Goal: Information Seeking & Learning: Learn about a topic

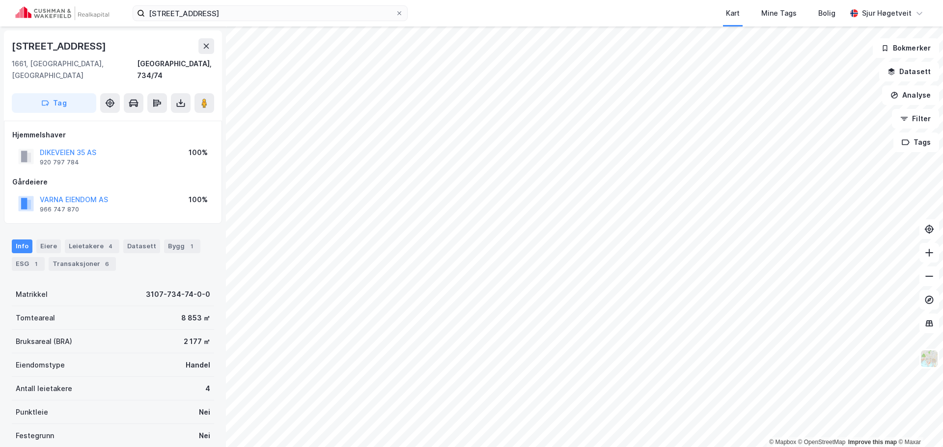
scroll to position [2, 0]
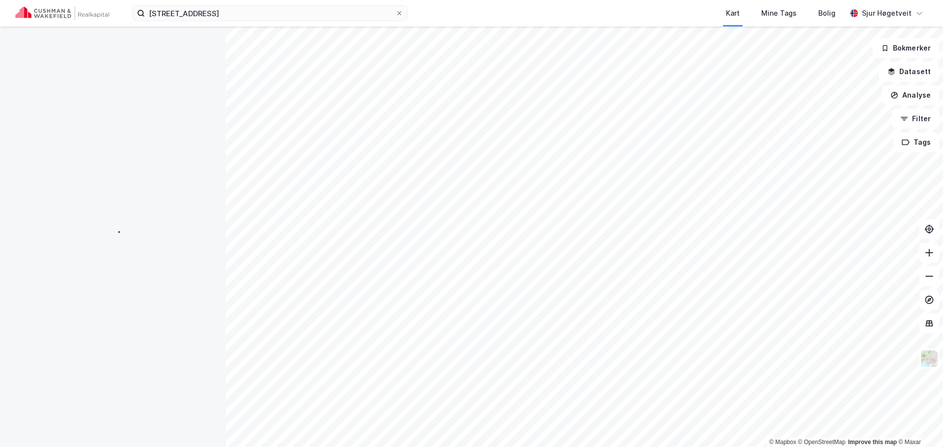
scroll to position [2, 0]
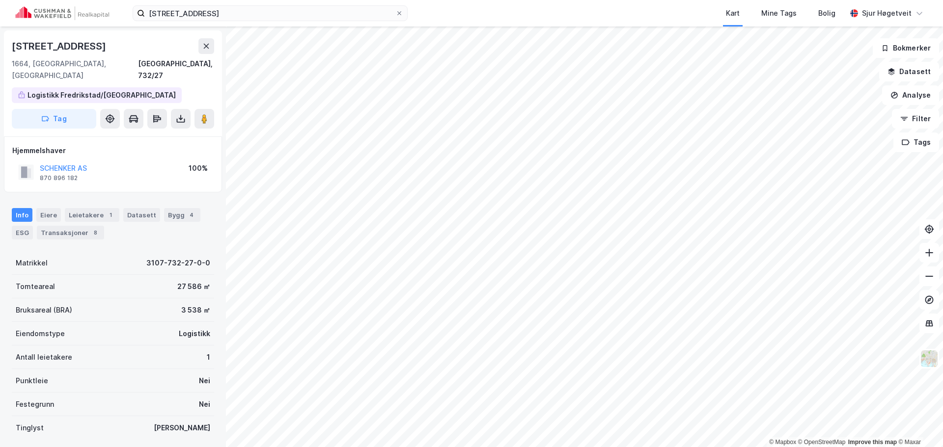
click at [102, 211] on div "Info [PERSON_NAME] 1 Datasett Bygg 4 ESG Transaksjoner 8" at bounding box center [113, 223] width 202 height 31
click at [102, 208] on div "Leietakere 1" at bounding box center [92, 215] width 55 height 14
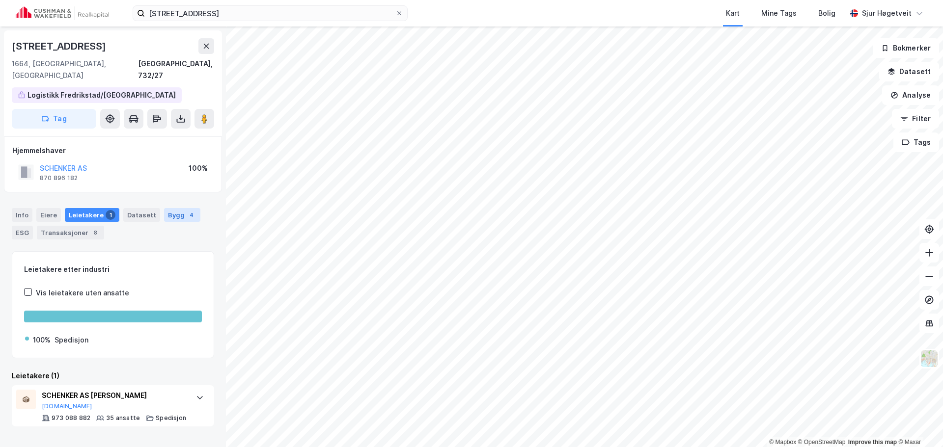
click at [187, 210] on div "4" at bounding box center [192, 215] width 10 height 10
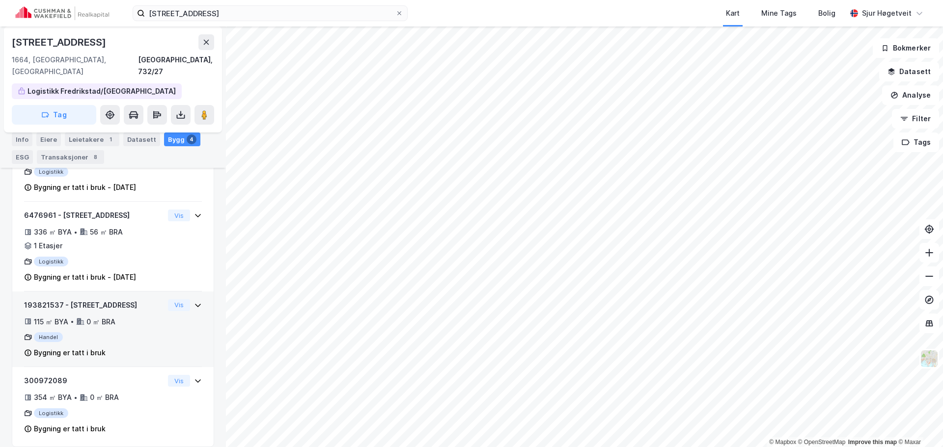
scroll to position [109, 0]
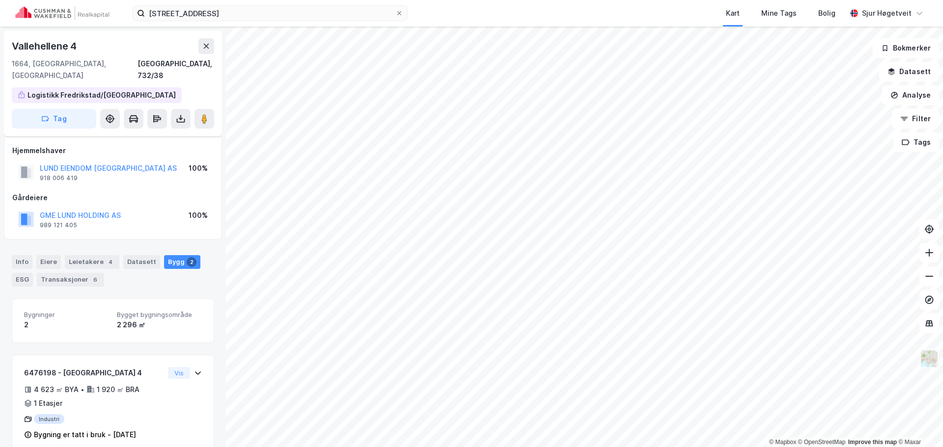
scroll to position [95, 0]
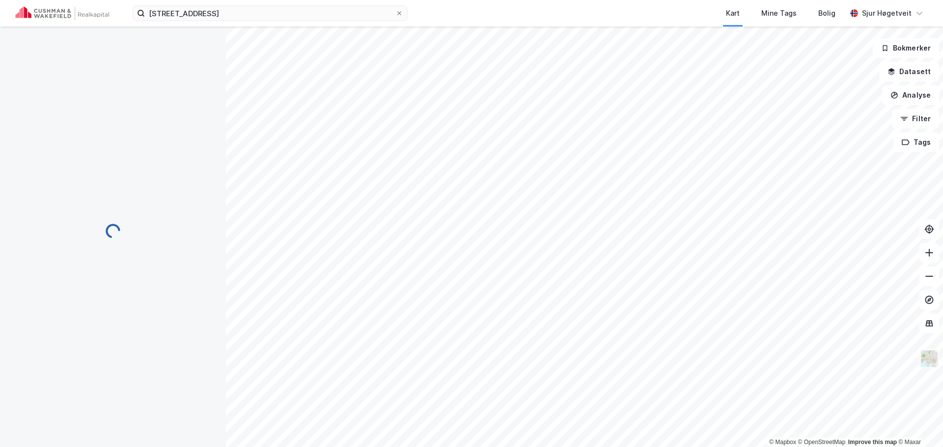
scroll to position [18, 0]
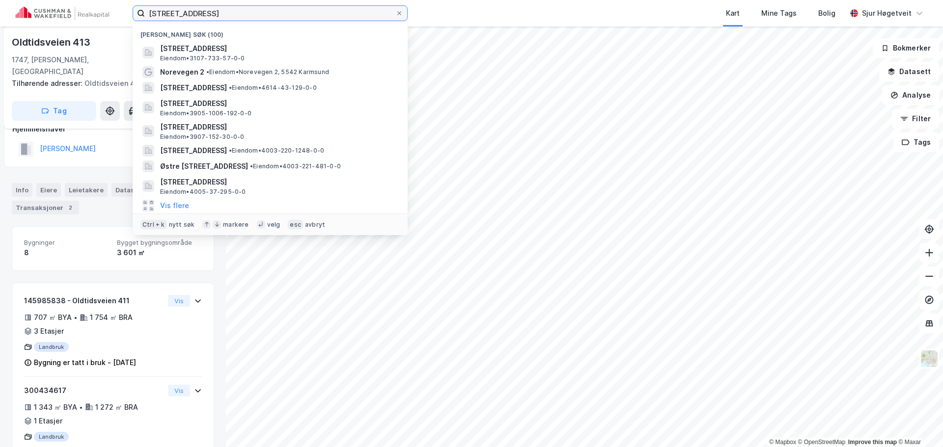
click at [333, 18] on input "[STREET_ADDRESS]" at bounding box center [270, 13] width 250 height 15
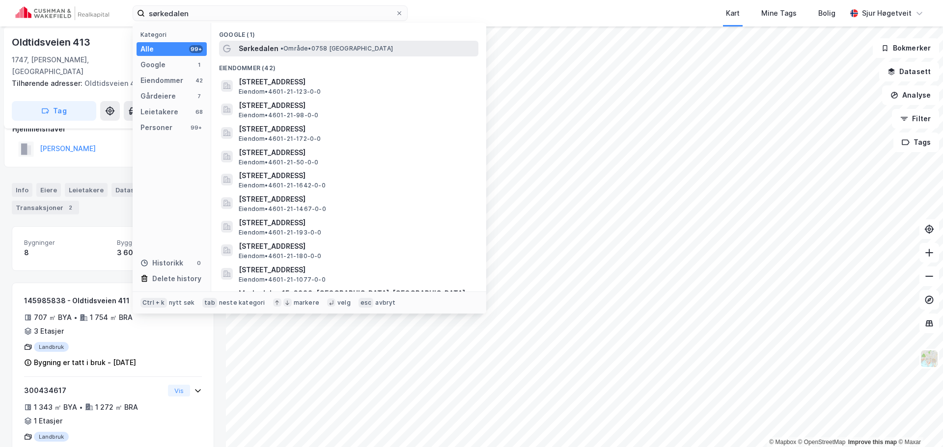
click at [339, 52] on span "• Område • 0758 [GEOGRAPHIC_DATA]" at bounding box center [336, 49] width 112 height 8
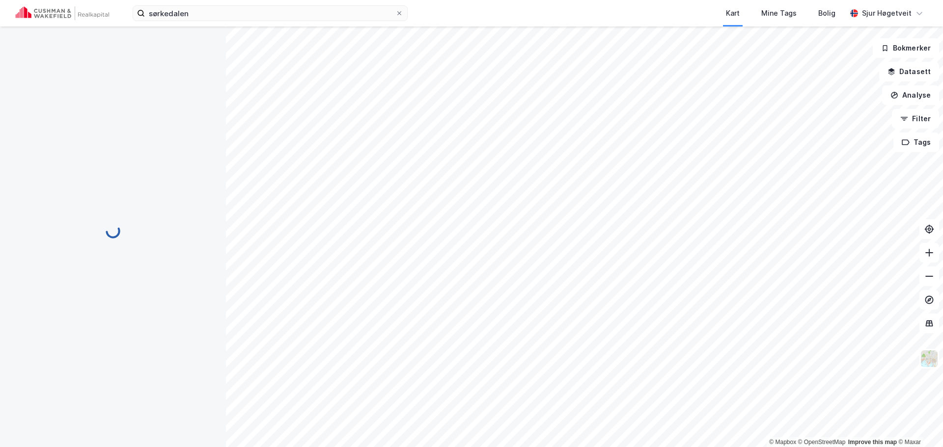
scroll to position [18, 0]
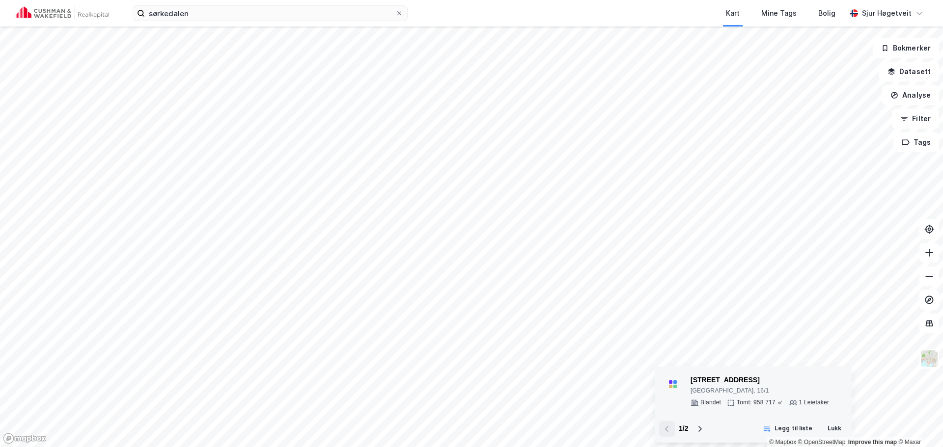
click at [714, 375] on div "[STREET_ADDRESS]" at bounding box center [759, 381] width 138 height 12
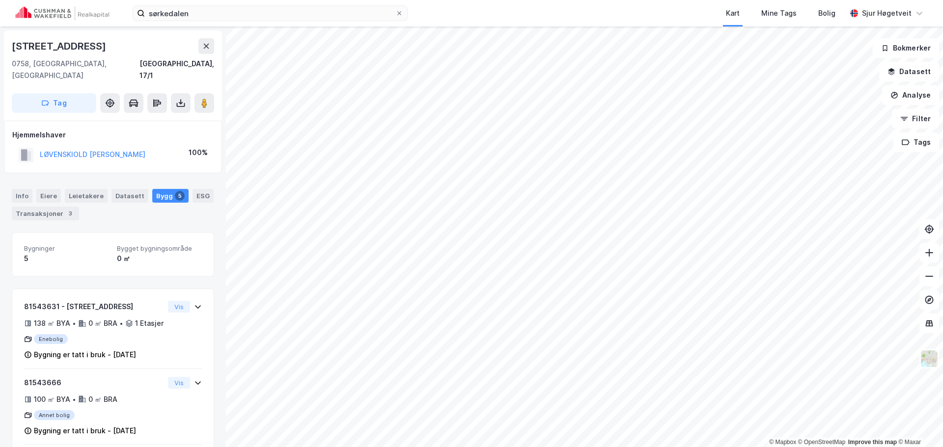
scroll to position [0, 0]
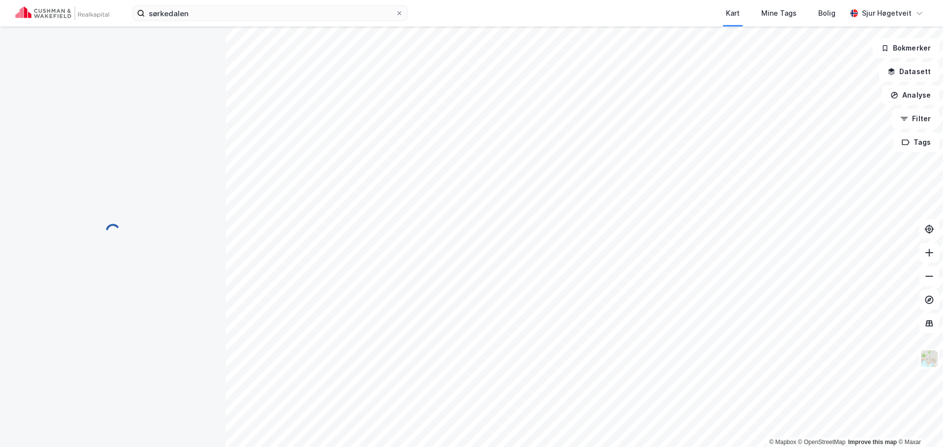
scroll to position [0, 0]
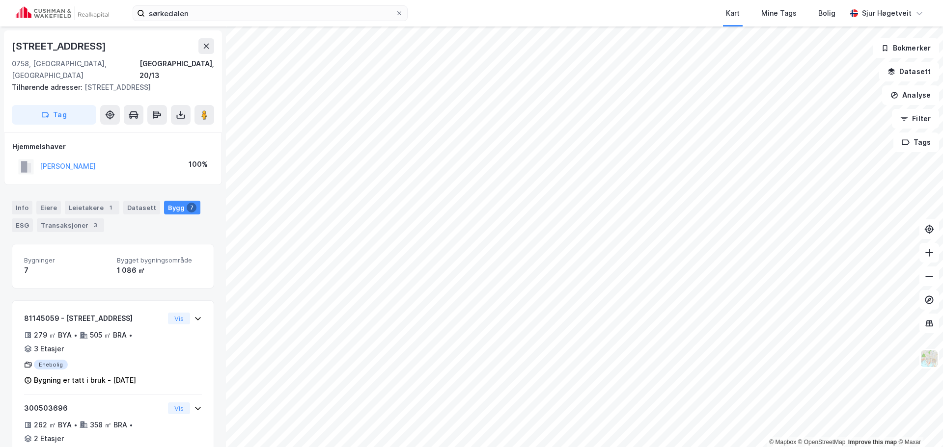
scroll to position [0, 0]
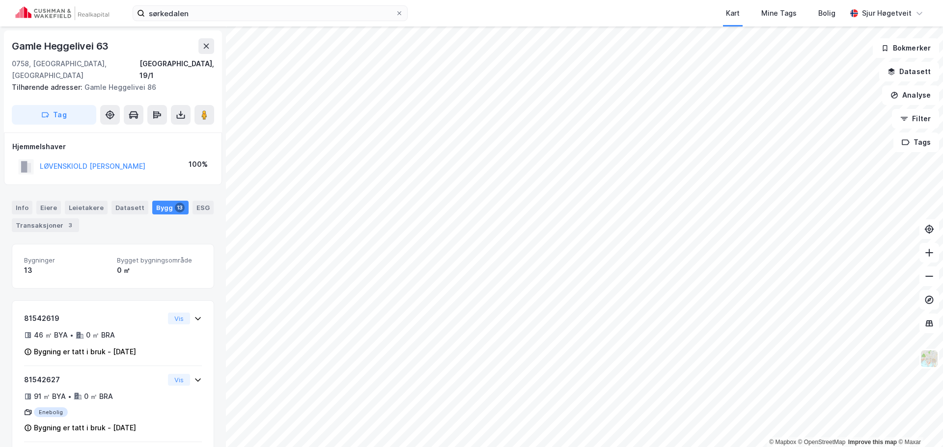
scroll to position [0, 0]
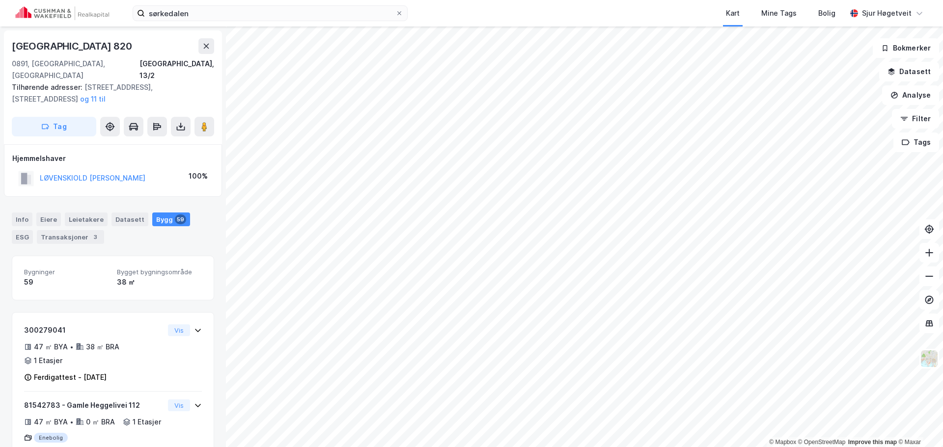
scroll to position [0, 0]
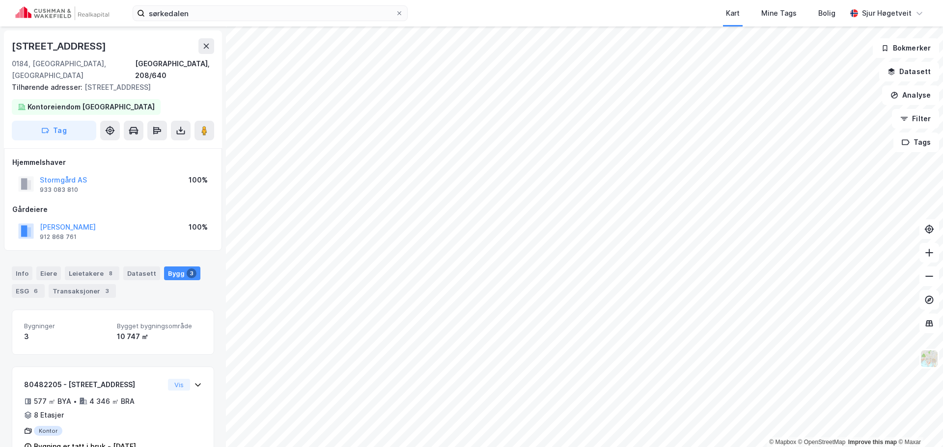
scroll to position [0, 0]
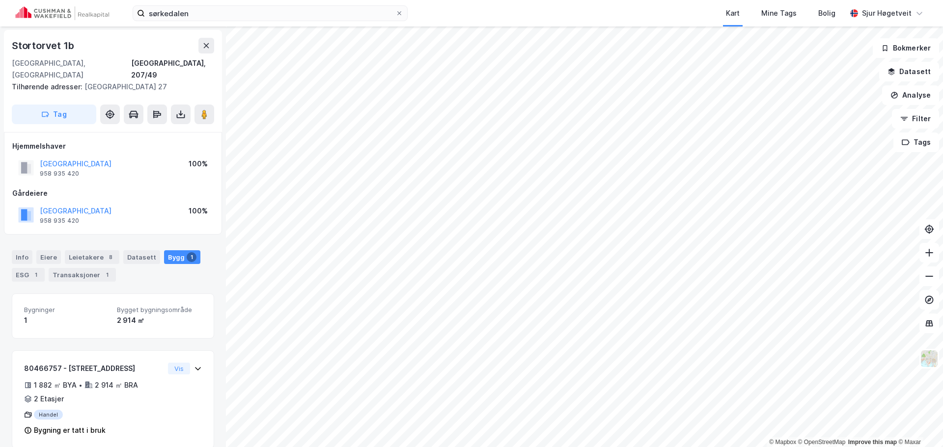
scroll to position [2, 0]
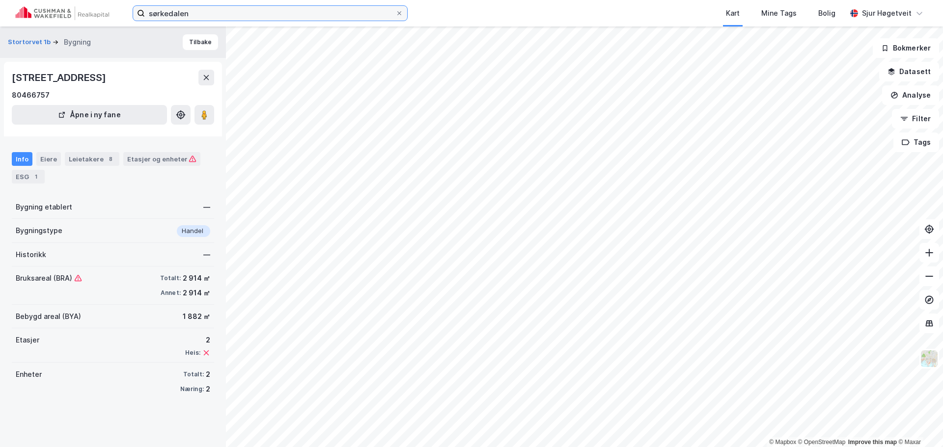
click at [304, 14] on input "sørkedalen" at bounding box center [270, 13] width 250 height 15
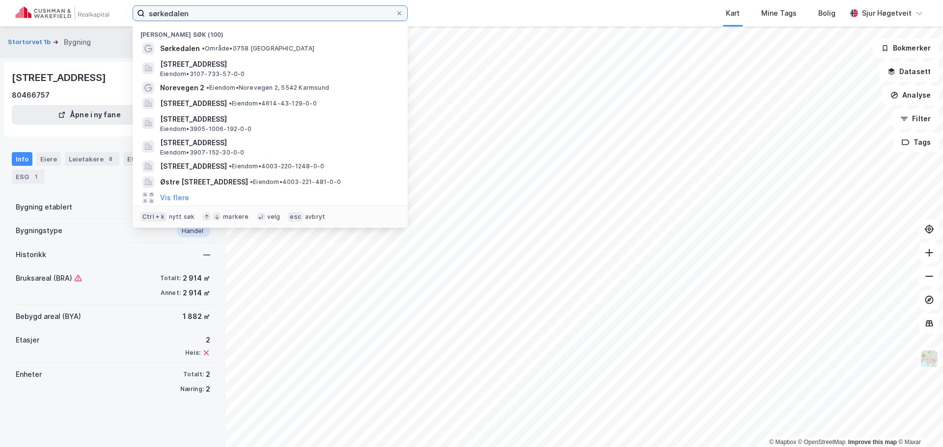
click at [304, 14] on input "sørkedalen" at bounding box center [270, 13] width 250 height 15
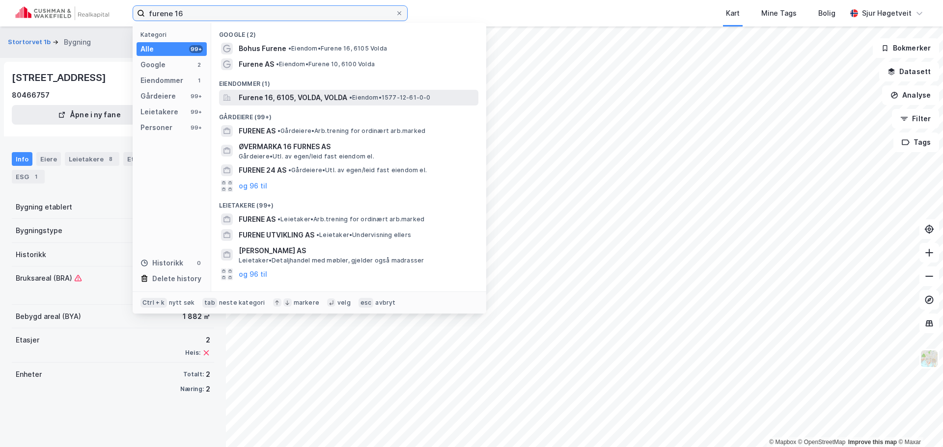
type input "furene 16"
click at [351, 96] on span "•" at bounding box center [350, 97] width 3 height 7
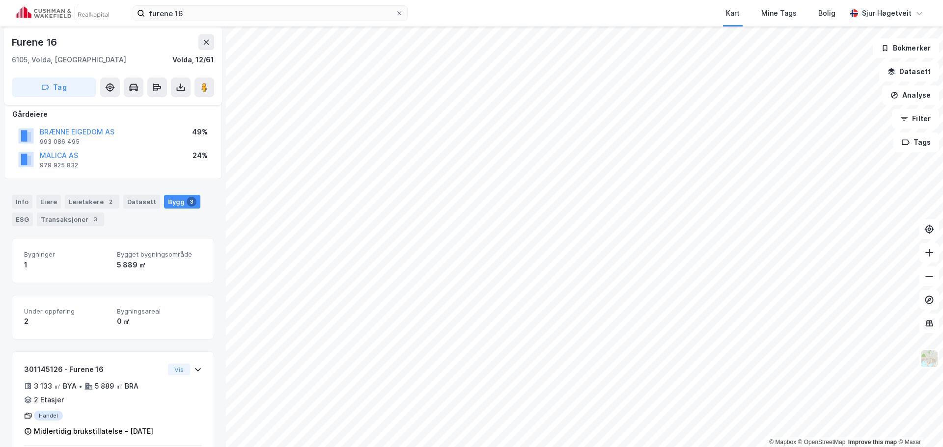
scroll to position [29, 0]
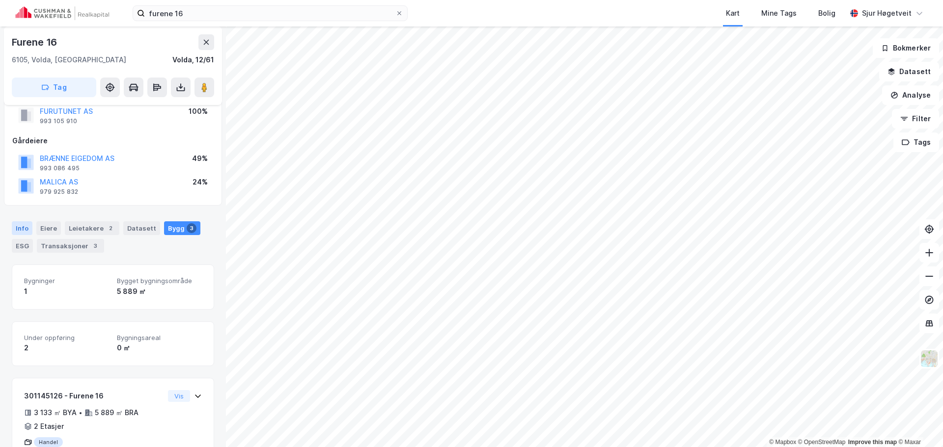
click at [20, 230] on div "Info" at bounding box center [22, 228] width 21 height 14
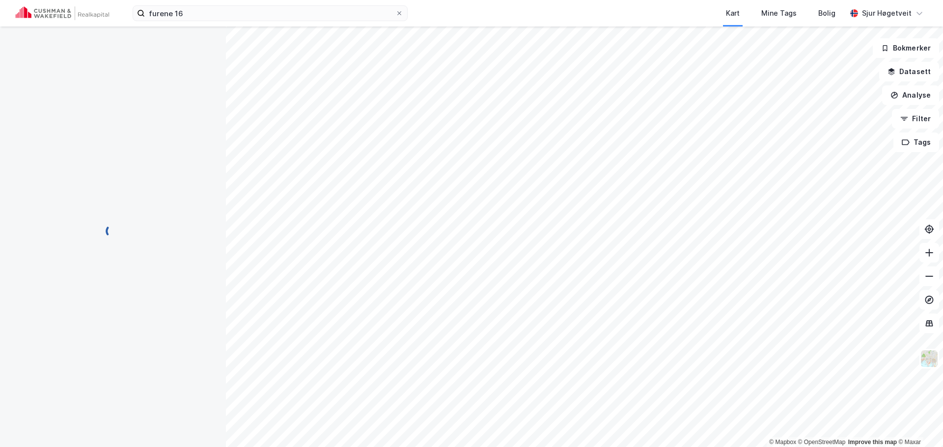
scroll to position [1, 0]
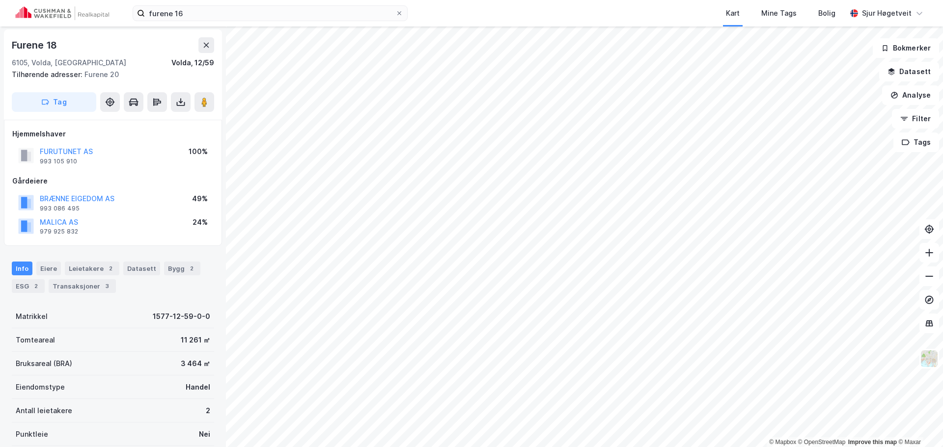
scroll to position [1, 0]
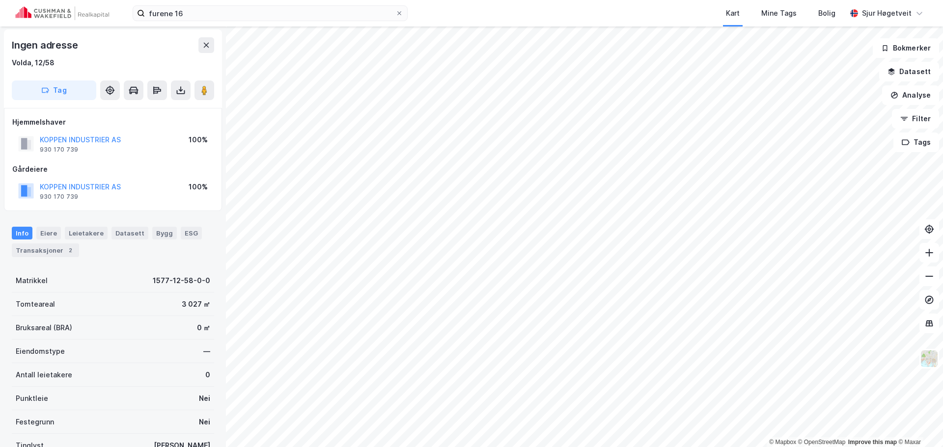
scroll to position [1, 0]
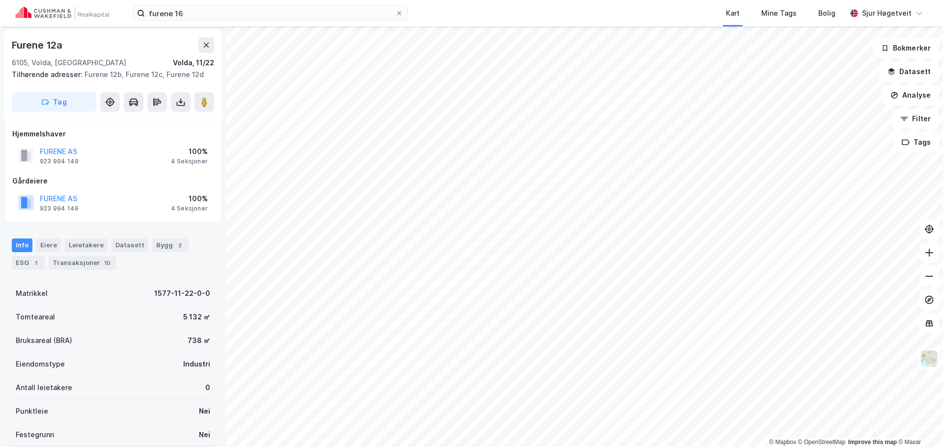
scroll to position [1, 0]
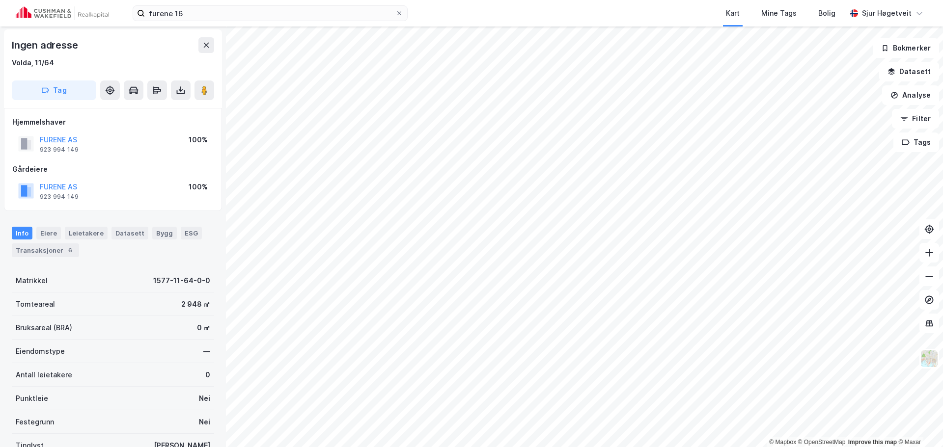
scroll to position [1, 0]
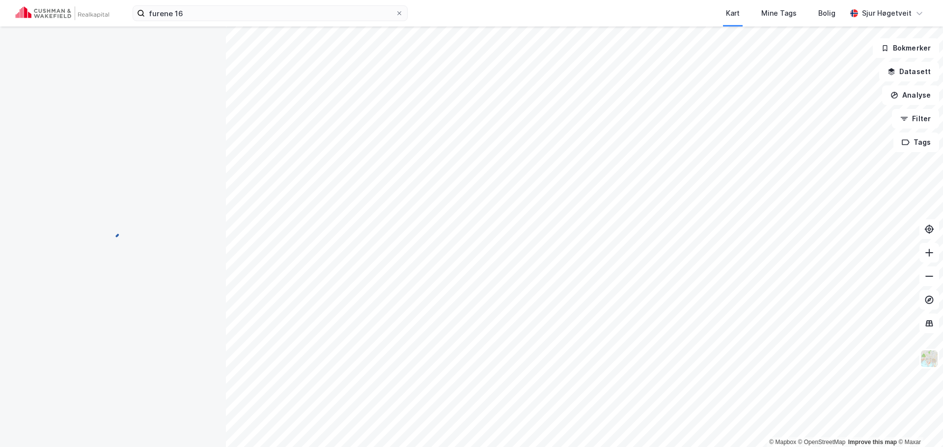
scroll to position [1, 0]
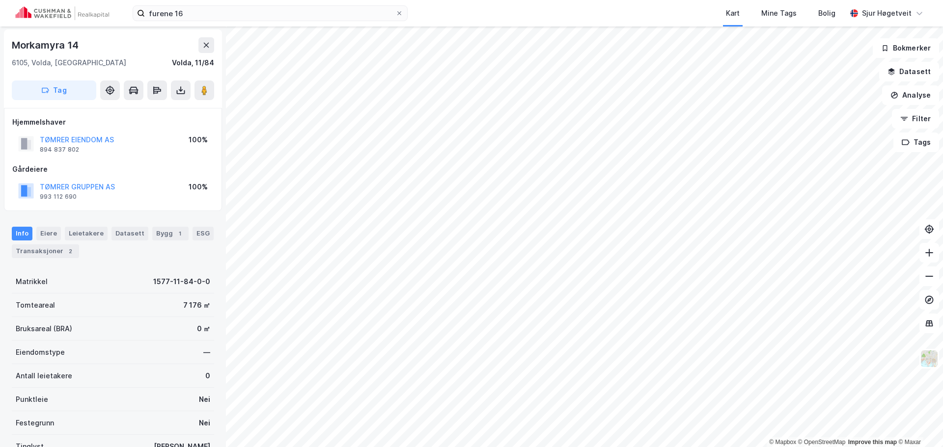
scroll to position [1, 0]
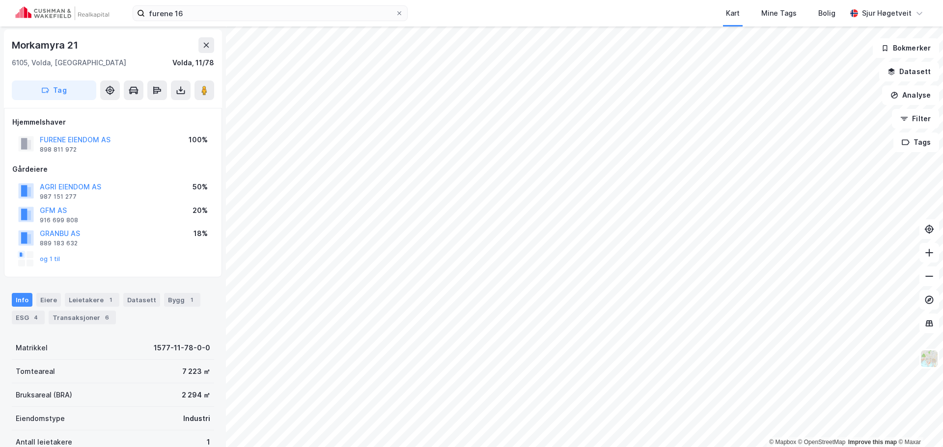
scroll to position [1, 0]
click at [170, 305] on div "Bygg 1" at bounding box center [182, 300] width 36 height 14
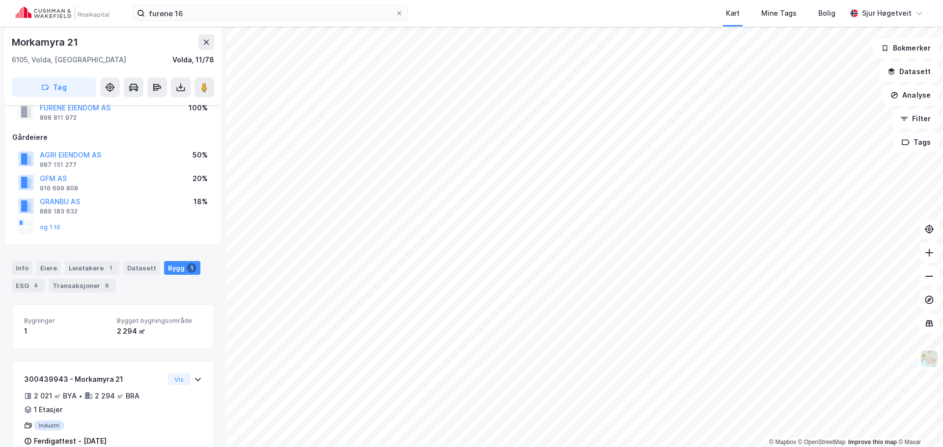
scroll to position [33, 0]
